Goal: Information Seeking & Learning: Understand process/instructions

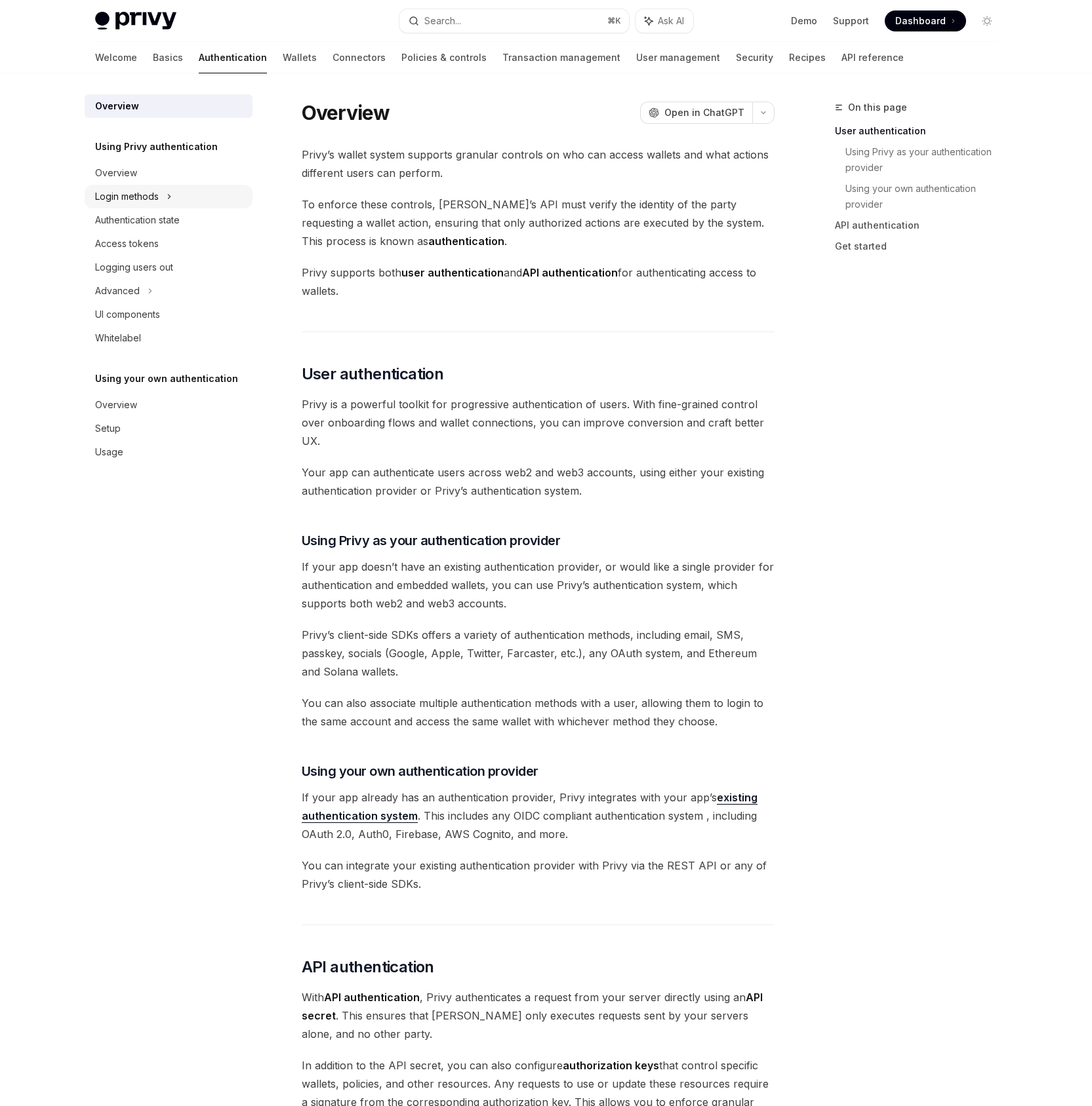
click at [170, 192] on icon at bounding box center [169, 196] width 5 height 15
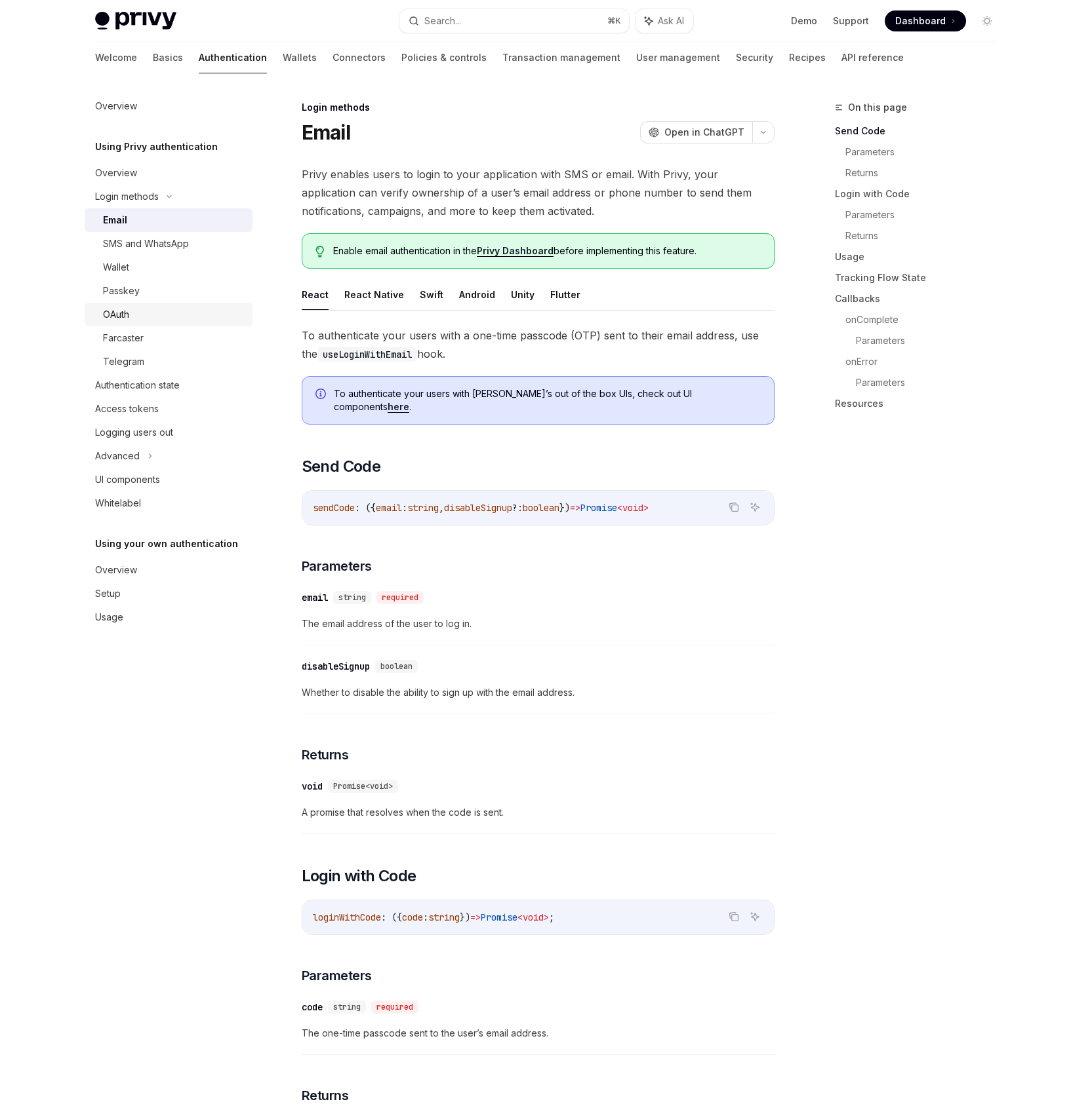
click at [165, 325] on link "OAuth" at bounding box center [168, 315] width 168 height 23
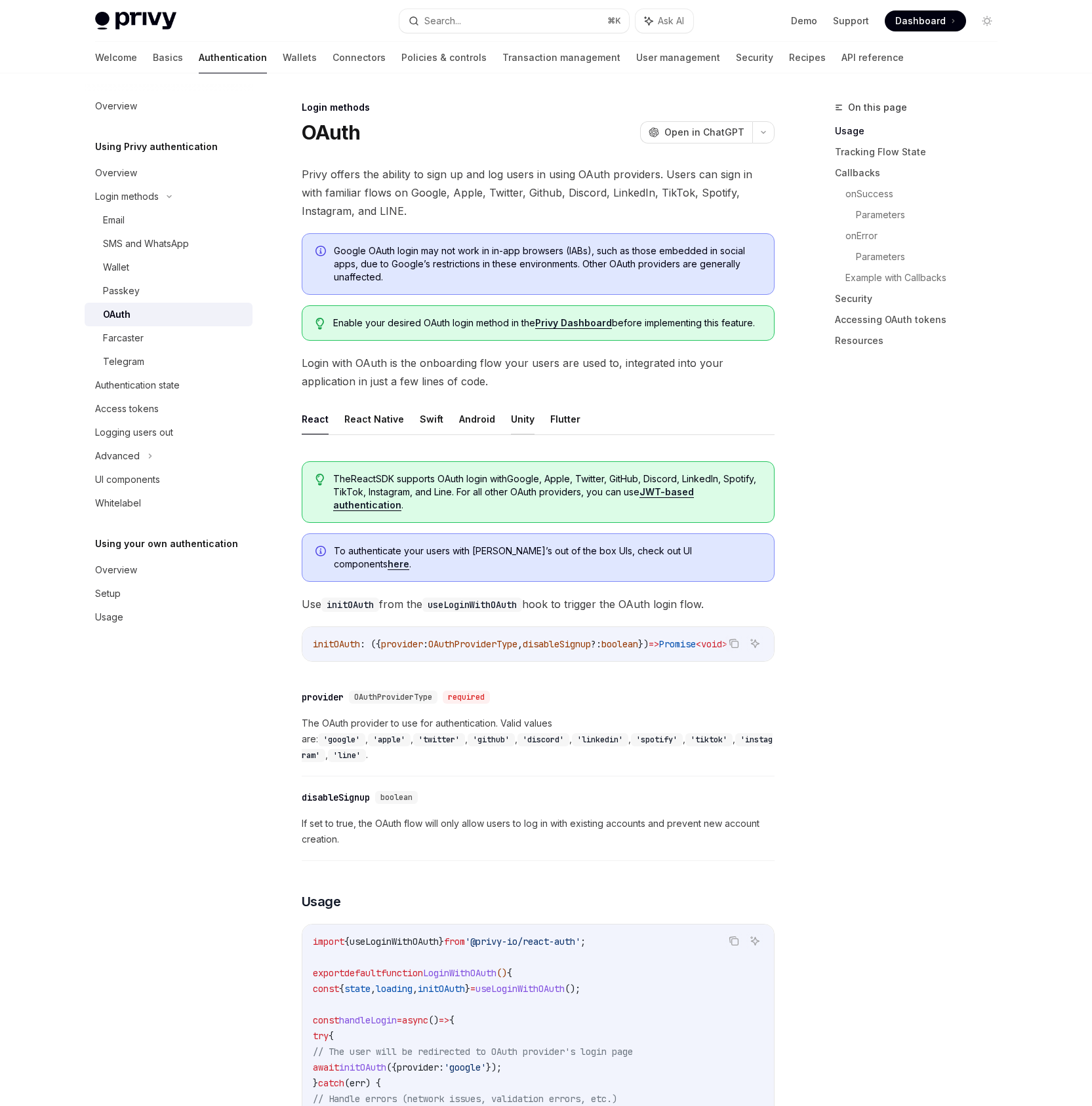
click at [511, 423] on button "Unity" at bounding box center [523, 419] width 23 height 31
type textarea "*"
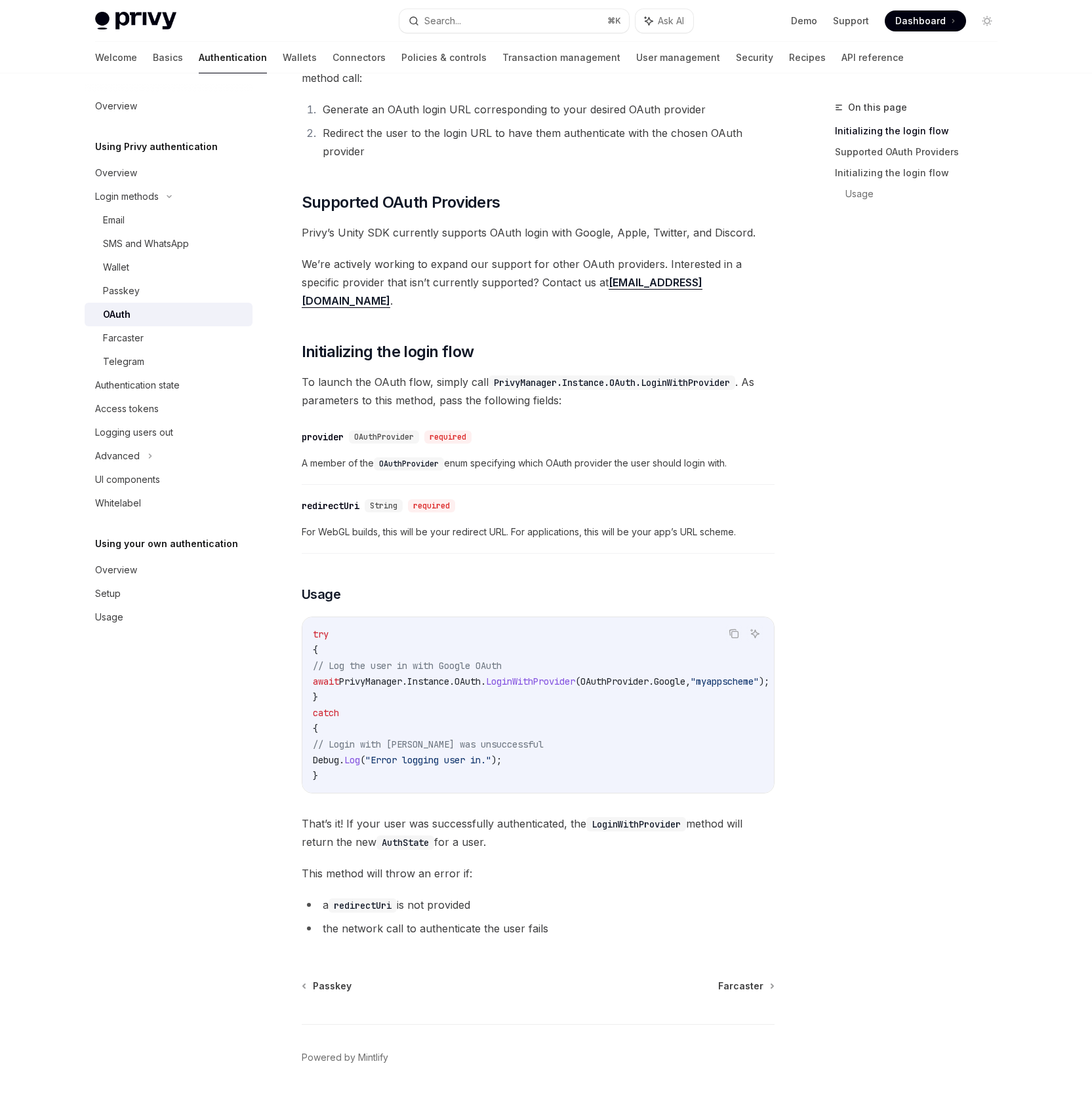
scroll to position [407, 0]
